Goal: Task Accomplishment & Management: Complete application form

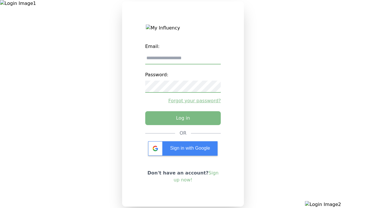
click at [183, 60] on input "email" at bounding box center [183, 58] width 76 height 12
type input "**********"
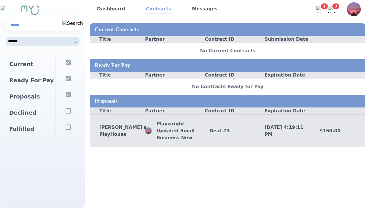
click at [228, 131] on div "Deal # 3" at bounding box center [227, 131] width 55 height 7
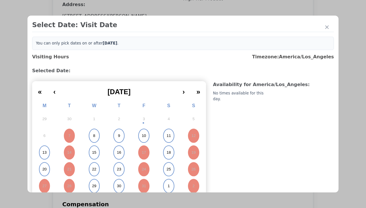
click at [93, 153] on abbr "15" at bounding box center [94, 152] width 4 height 5
click at [144, 97] on div "Please Select Submission Date" at bounding box center [144, 94] width 59 height 6
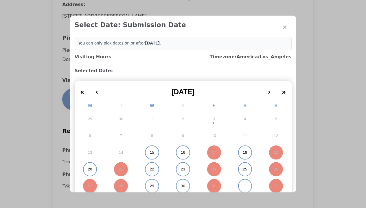
click at [150, 153] on abbr "15" at bounding box center [152, 152] width 4 height 5
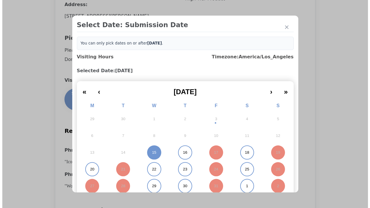
scroll to position [802, 0]
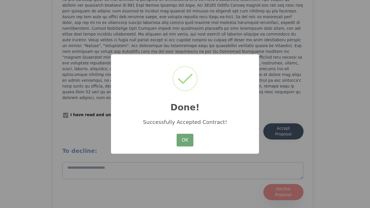
click at [185, 141] on button "OK" at bounding box center [185, 140] width 17 height 13
